Goal: Go to known website: Access a specific website the user already knows

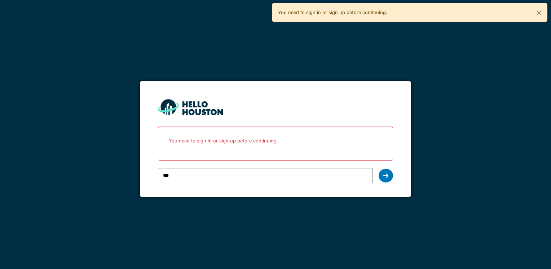
type input "**********"
click at [387, 177] on icon at bounding box center [385, 176] width 5 height 6
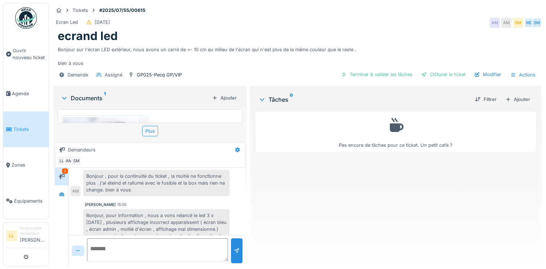
scroll to position [50, 0]
